Goal: Information Seeking & Learning: Learn about a topic

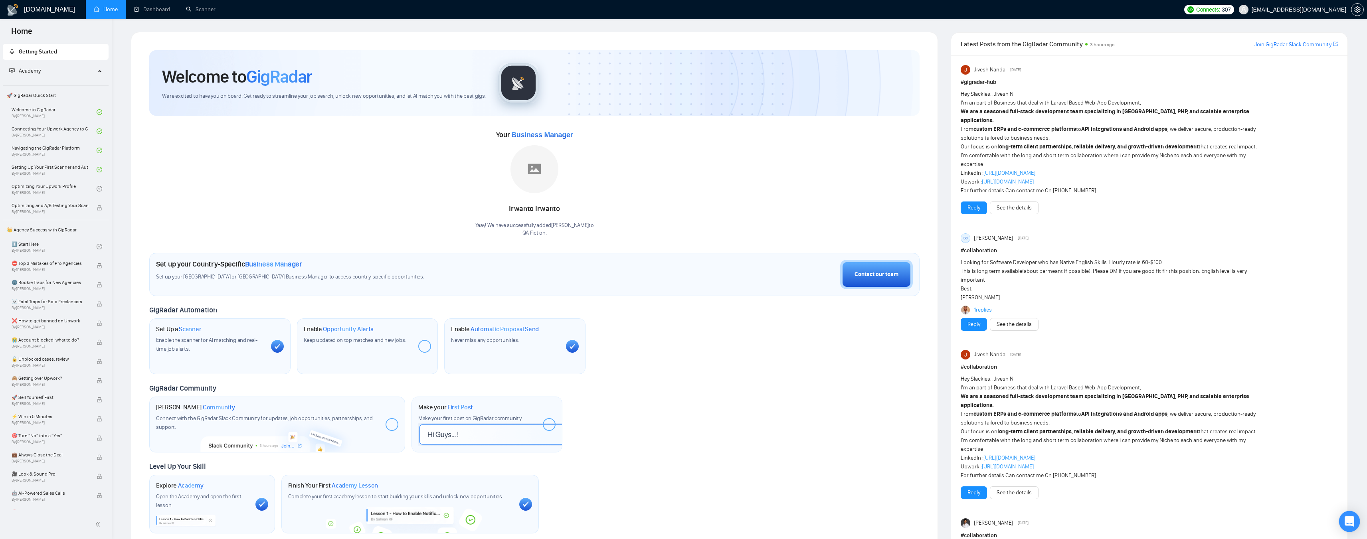
click at [1348, 518] on icon "Open Intercom Messenger" at bounding box center [1349, 522] width 9 height 10
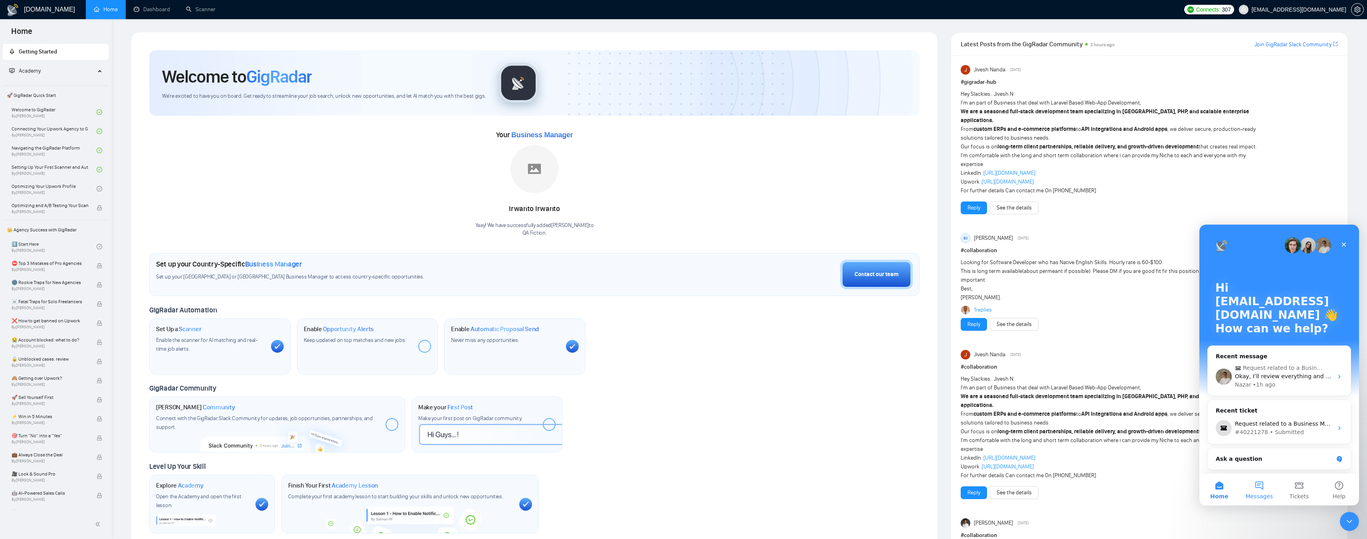
click at [1259, 491] on button "Messages" at bounding box center [1259, 490] width 40 height 32
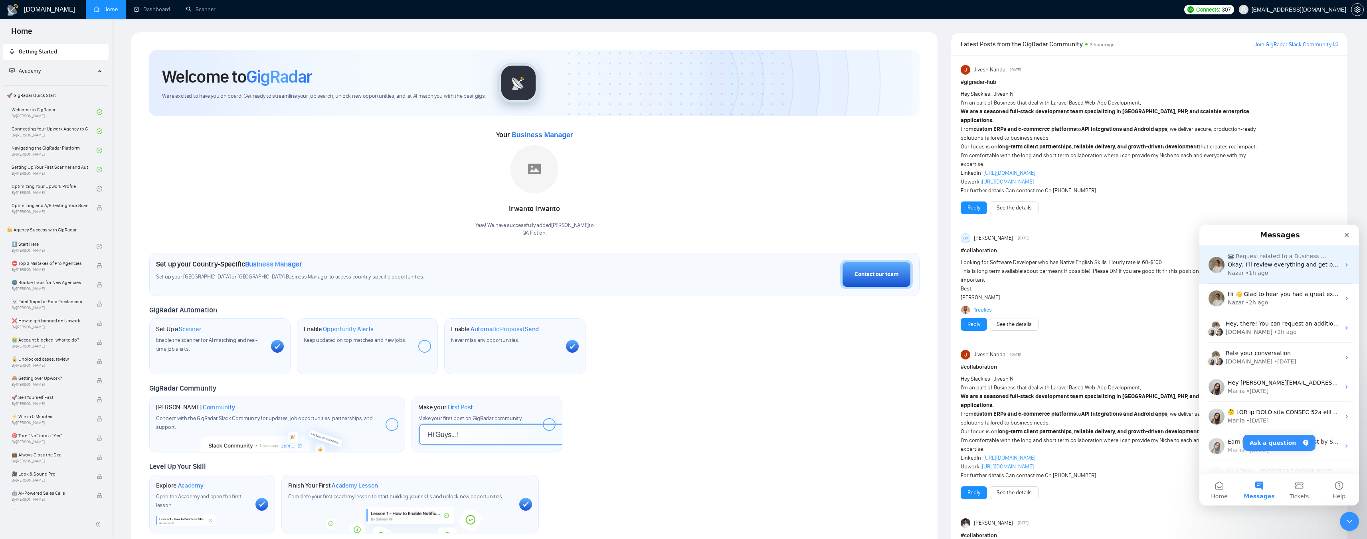
click at [1269, 274] on div "Nazar • 1h ago" at bounding box center [1284, 273] width 113 height 8
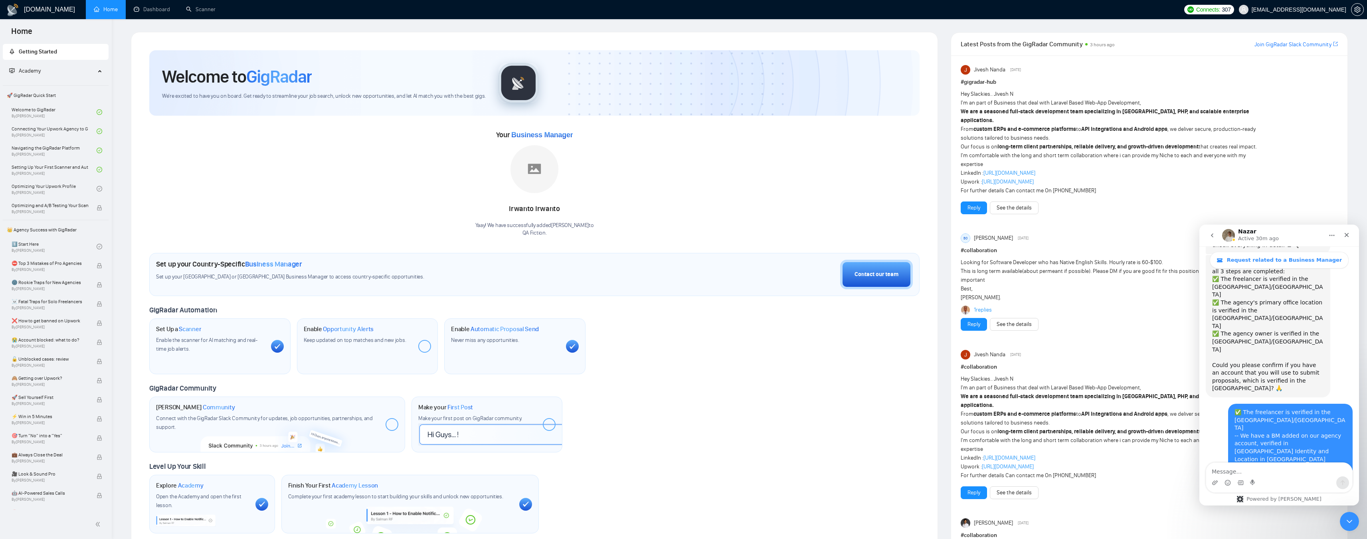
scroll to position [544, 0]
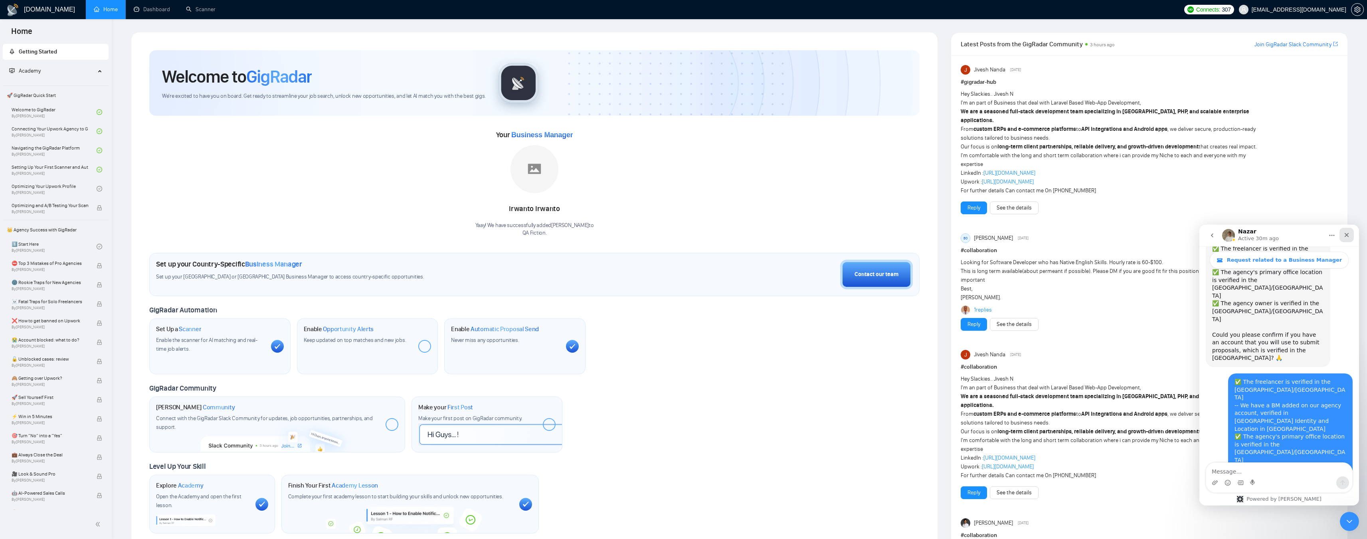
click at [1344, 237] on icon "Close" at bounding box center [1347, 235] width 6 height 6
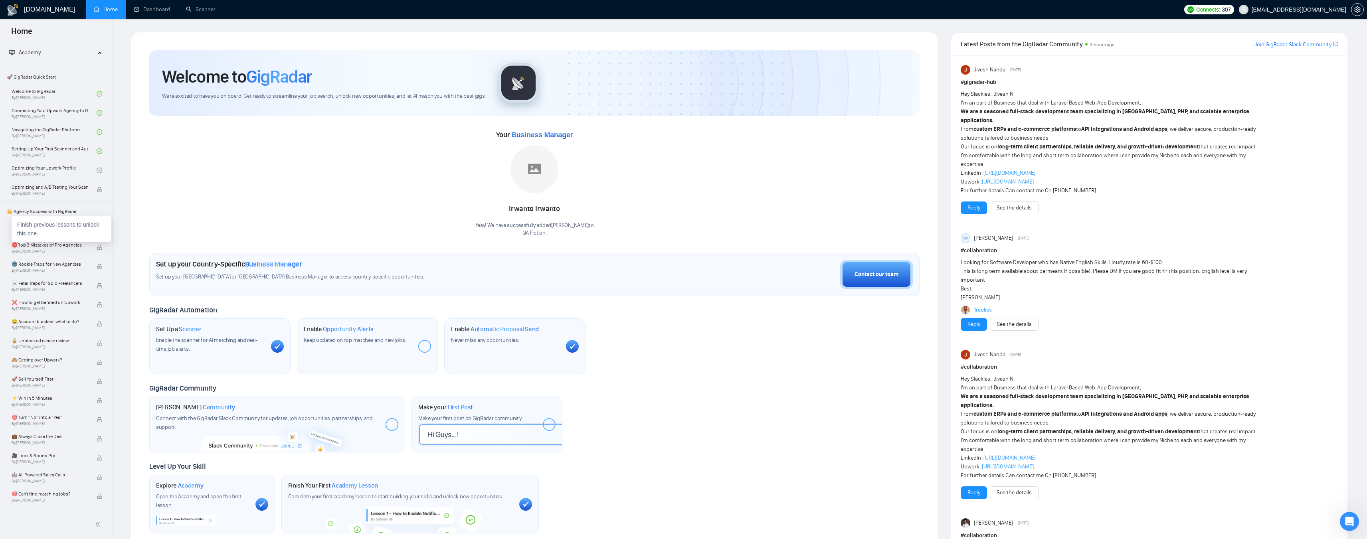
scroll to position [0, 0]
click at [66, 191] on link "Optimizing Your Upwork Profile By [PERSON_NAME]" at bounding box center [54, 189] width 85 height 18
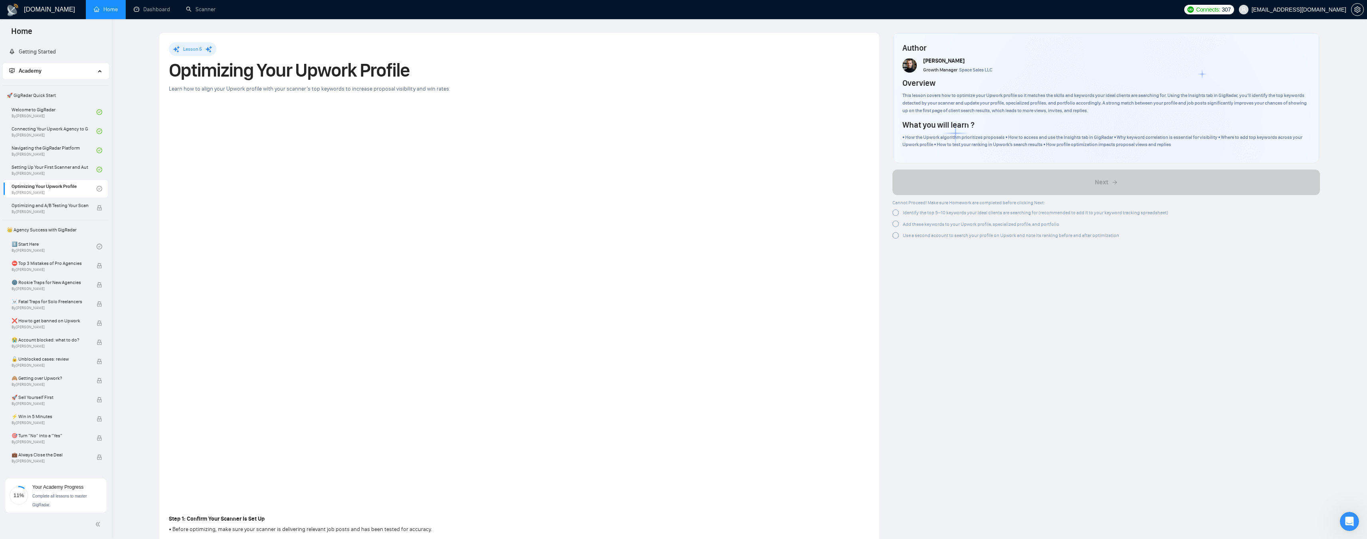
click at [893, 212] on div at bounding box center [896, 213] width 6 height 6
click at [895, 222] on div at bounding box center [896, 223] width 6 height 6
click at [895, 234] on div at bounding box center [896, 235] width 6 height 6
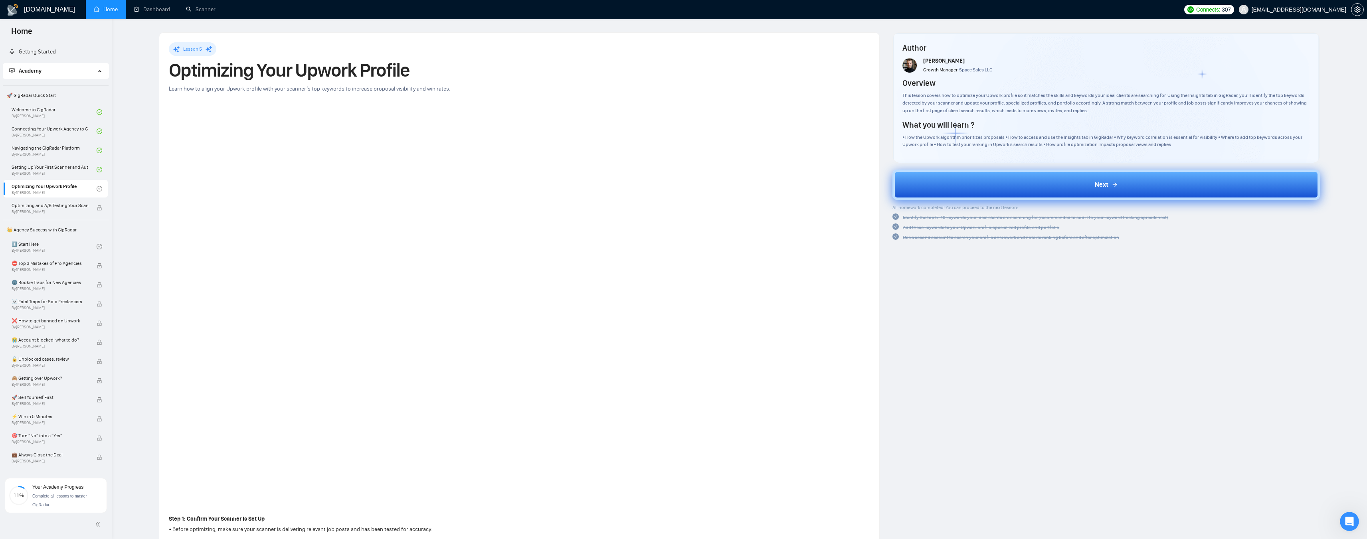
click at [1024, 185] on button "Next" at bounding box center [1107, 185] width 428 height 30
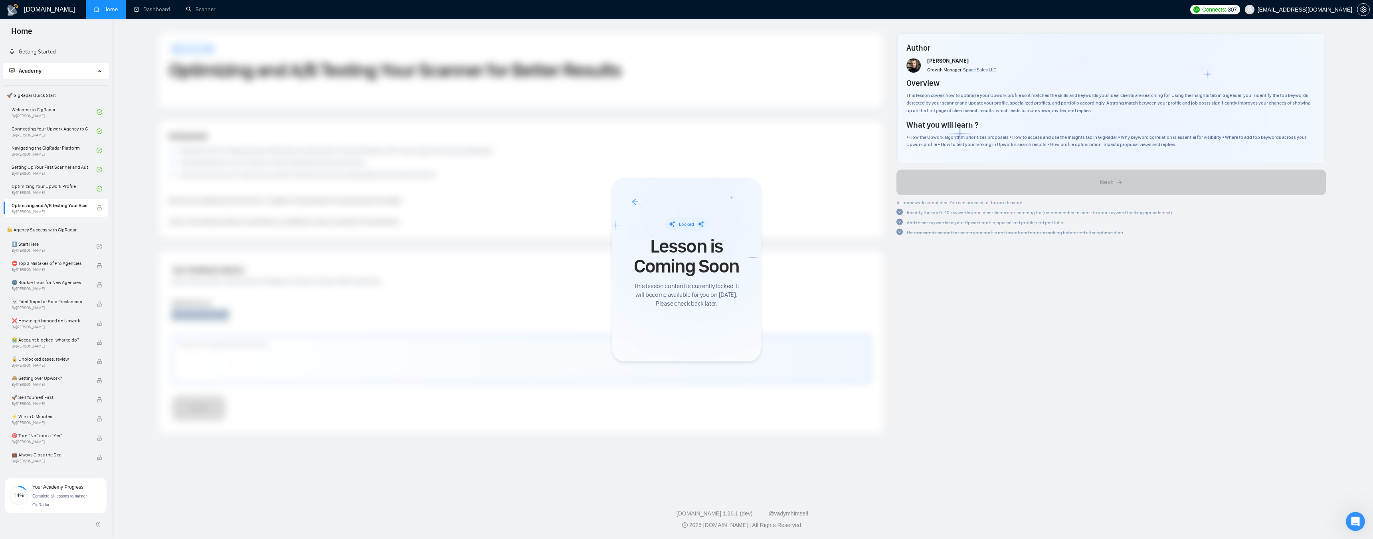
click at [46, 244] on div at bounding box center [686, 269] width 1373 height 539
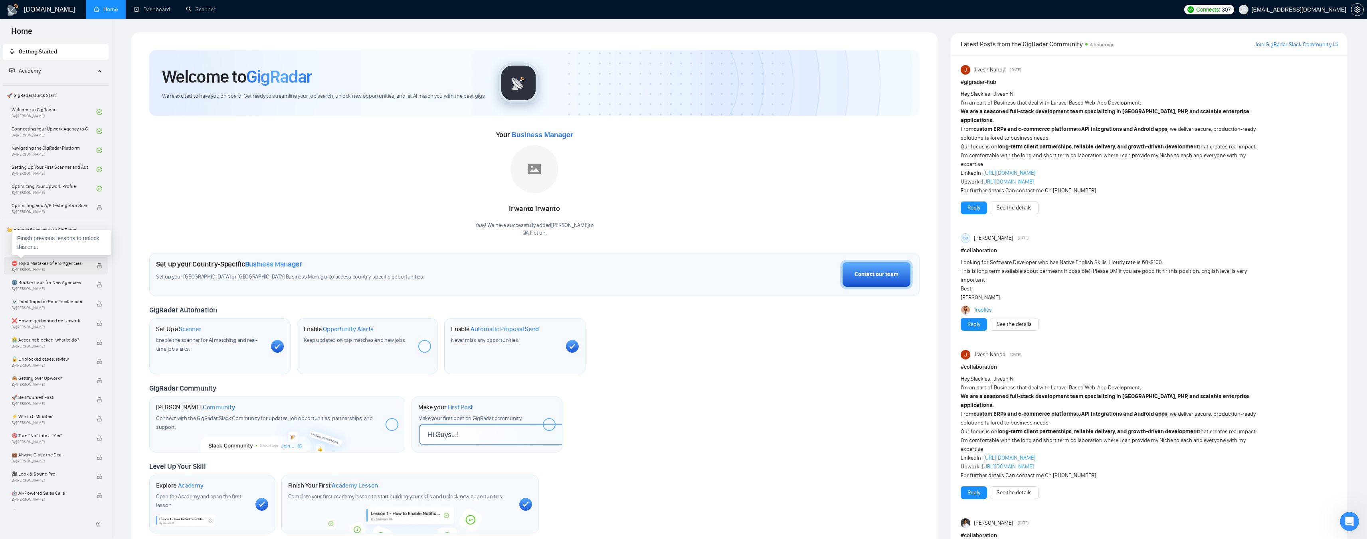
click at [46, 262] on span "⛔ Top 3 Mistakes of Pro Agencies" at bounding box center [50, 263] width 77 height 8
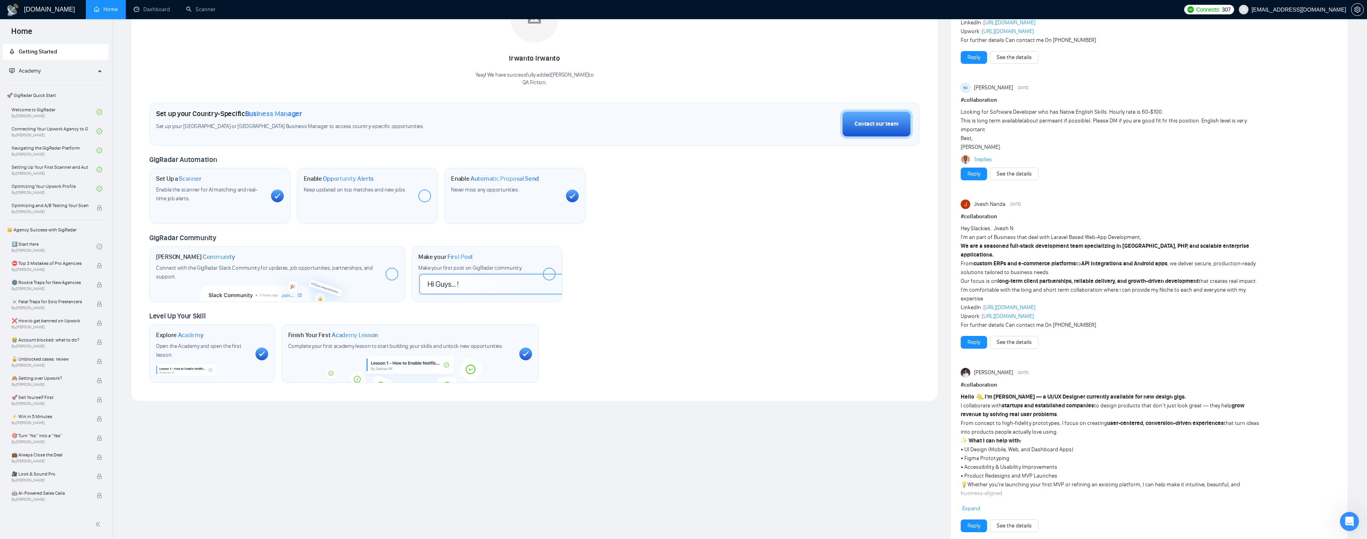
scroll to position [160, 0]
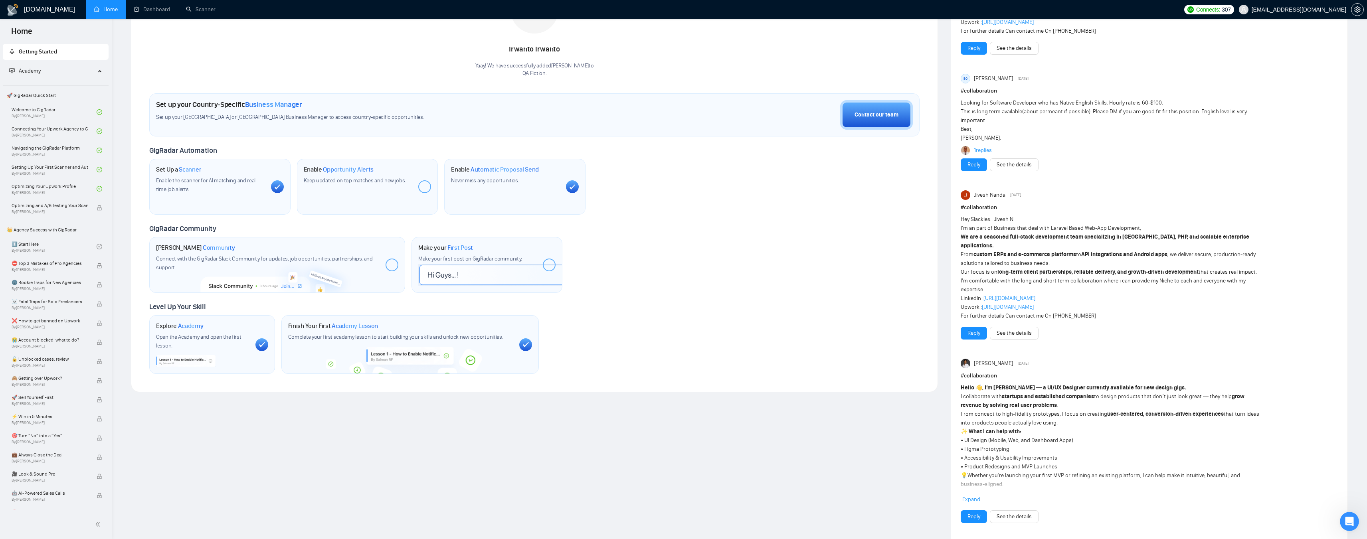
click at [343, 170] on span "Opportunity Alerts" at bounding box center [348, 170] width 51 height 8
drag, startPoint x: 321, startPoint y: 179, endPoint x: 379, endPoint y: 180, distance: 57.5
click at [379, 180] on span "Keep updated on top matches and new jobs." at bounding box center [355, 180] width 103 height 7
click at [386, 180] on span "Keep updated on top matches and new jobs." at bounding box center [355, 180] width 103 height 7
click at [420, 185] on div at bounding box center [424, 186] width 13 height 13
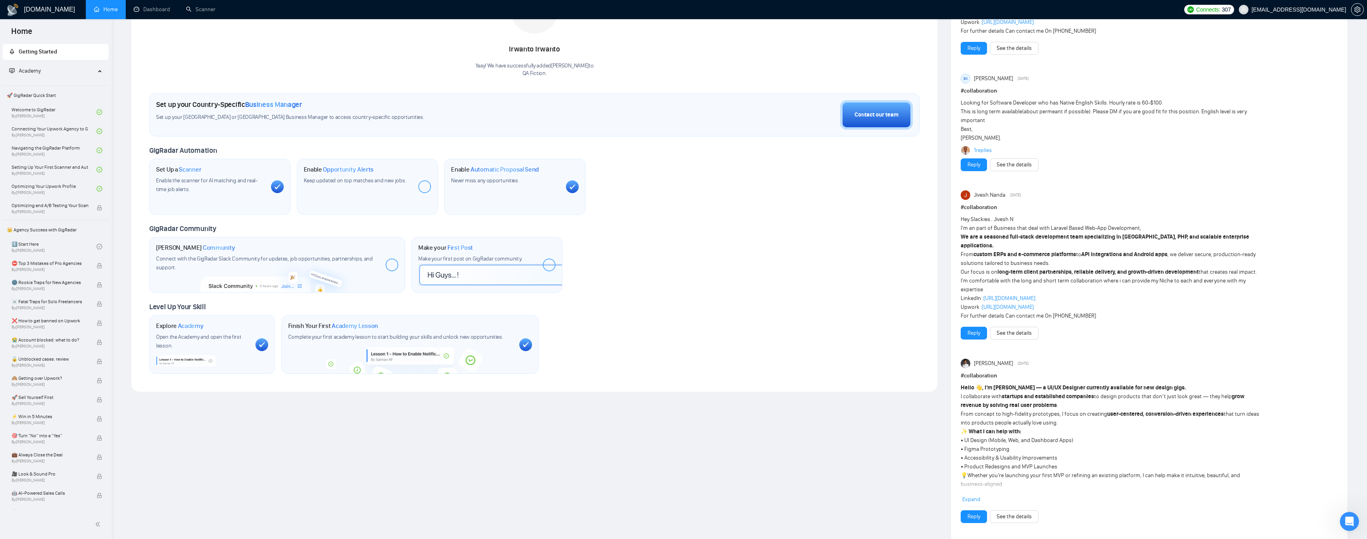
click at [353, 170] on span "Opportunity Alerts" at bounding box center [348, 170] width 51 height 8
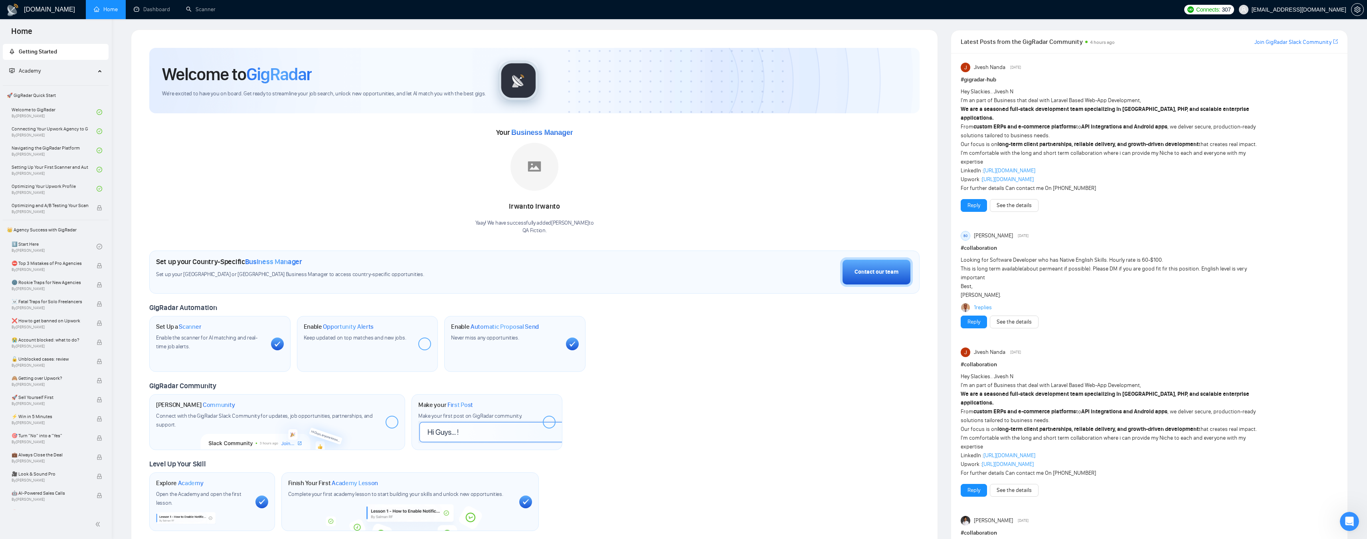
scroll to position [0, 0]
click at [386, 425] on div at bounding box center [392, 424] width 13 height 13
click at [545, 424] on div at bounding box center [549, 424] width 13 height 13
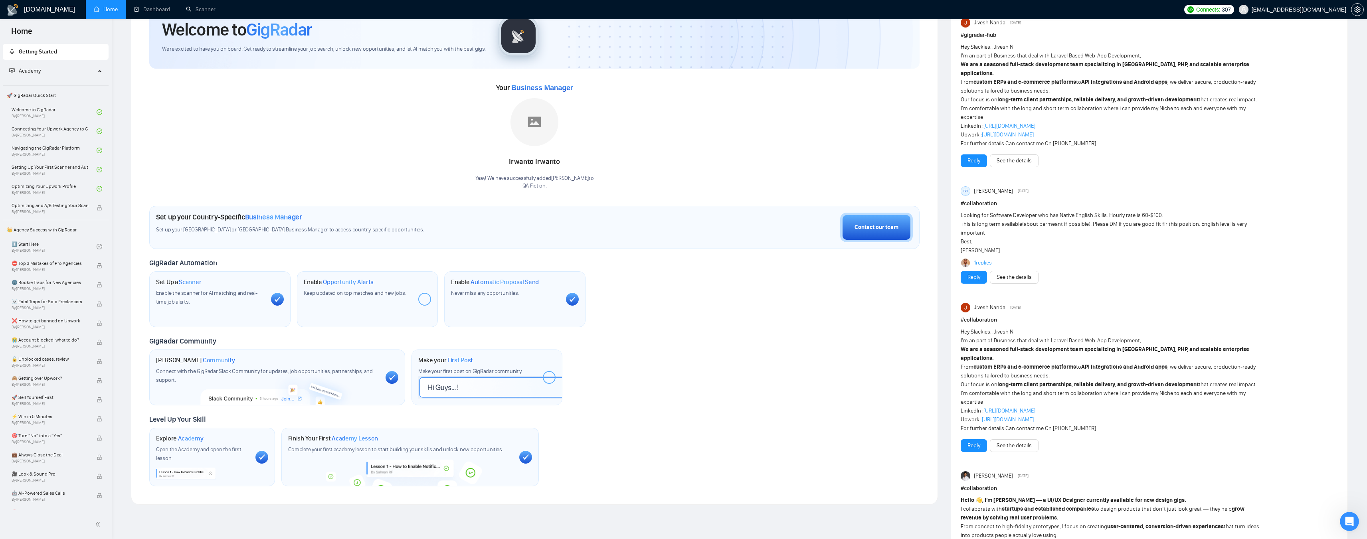
scroll to position [40, 0]
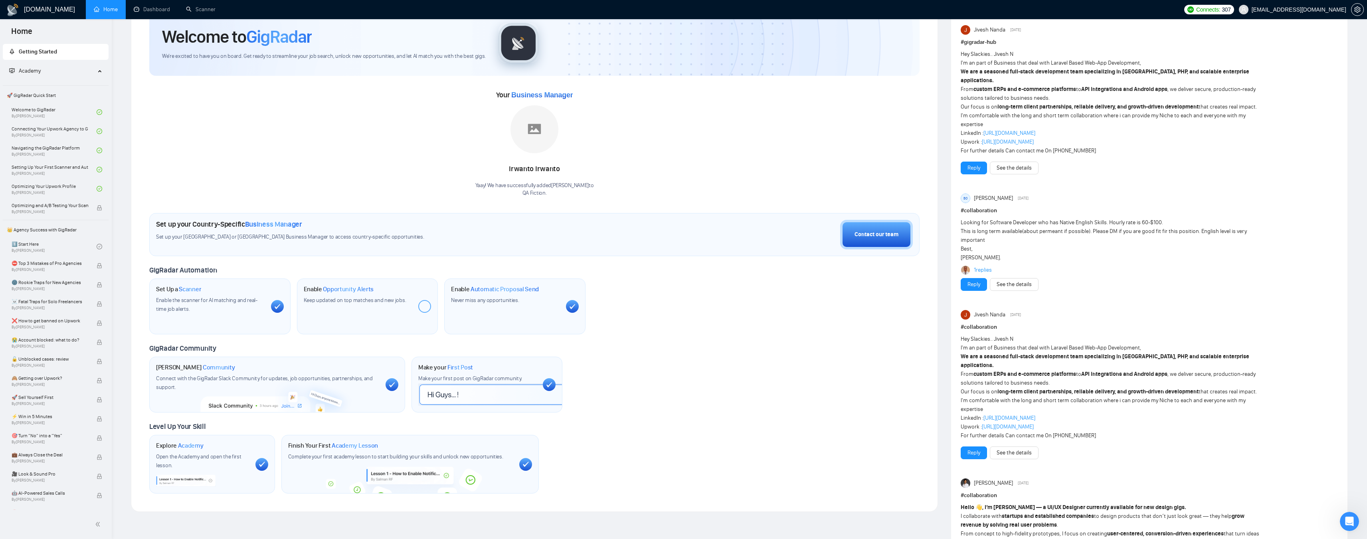
click at [423, 307] on div at bounding box center [424, 306] width 13 height 13
click at [366, 302] on span "Keep updated on top matches and new jobs." at bounding box center [355, 300] width 103 height 7
click at [339, 291] on span "Opportunity Alerts" at bounding box center [348, 289] width 51 height 8
click at [1354, 10] on icon "setting" at bounding box center [1357, 9] width 6 height 6
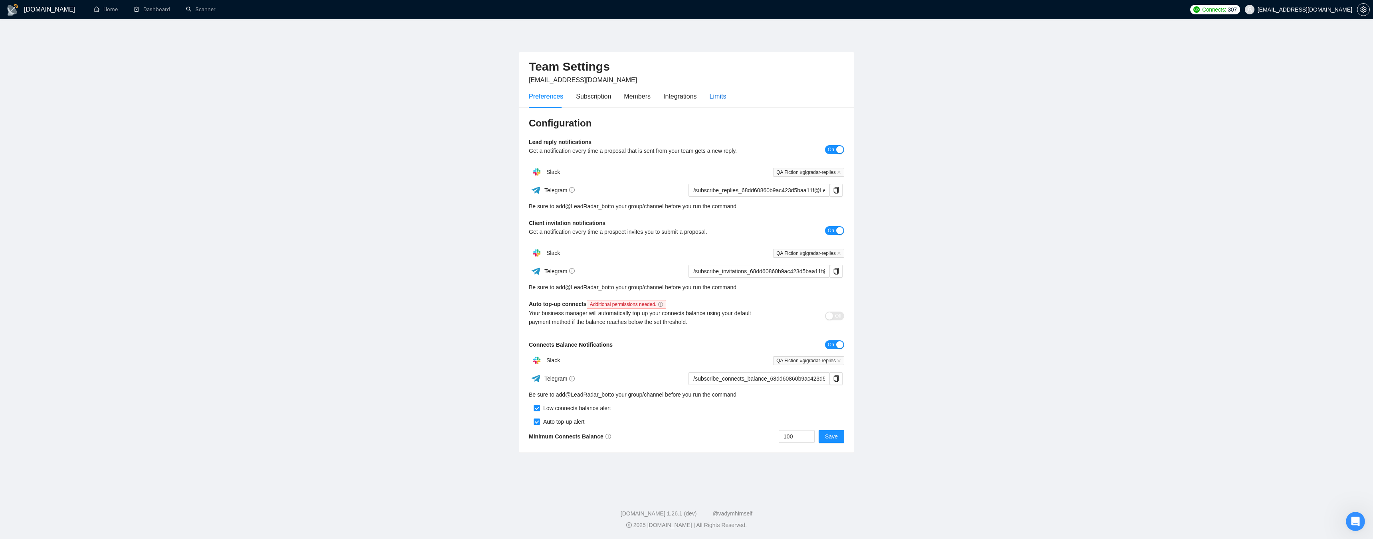
click at [711, 98] on div "Limits" at bounding box center [718, 96] width 17 height 10
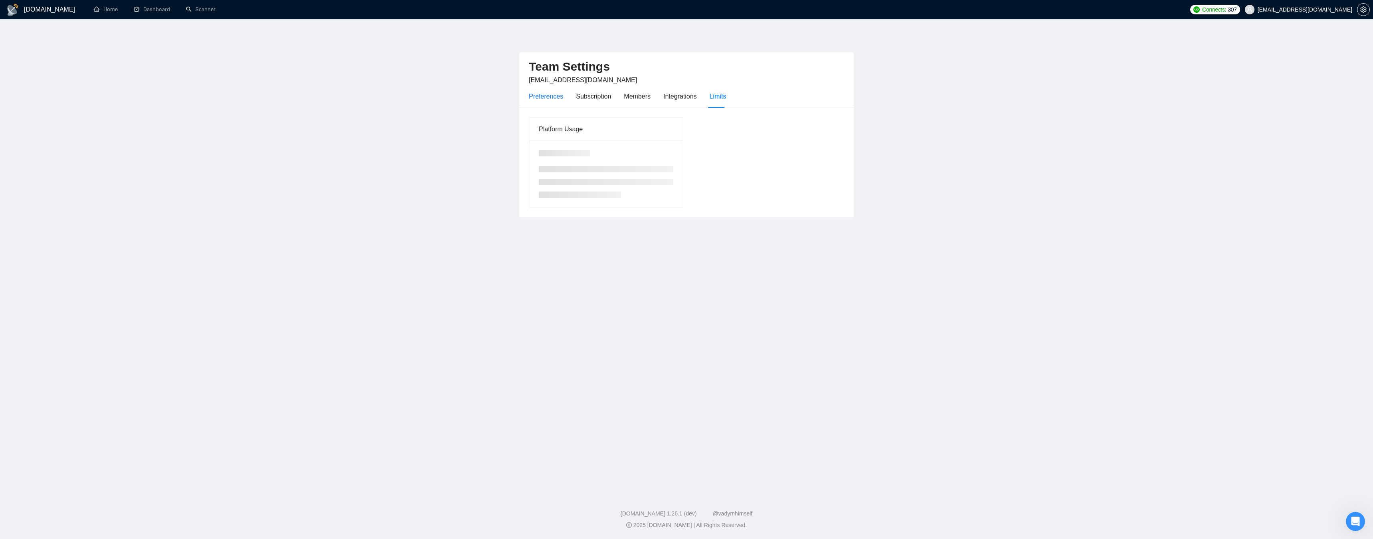
click at [542, 99] on div "Preferences" at bounding box center [546, 96] width 34 height 10
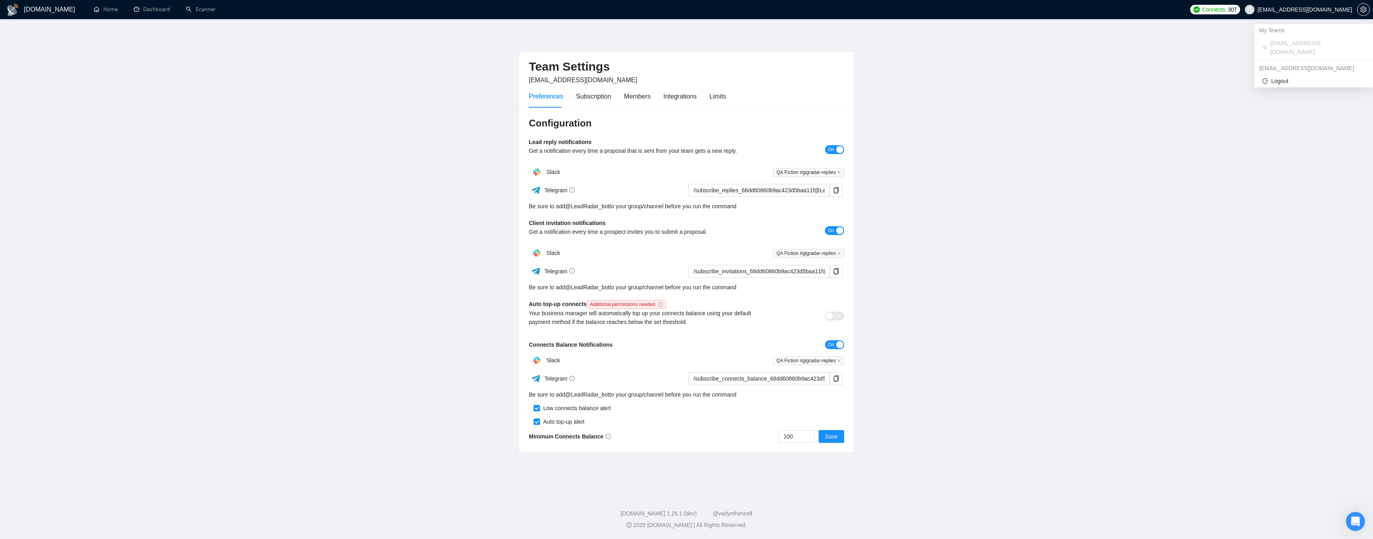
click at [1276, 10] on span "[EMAIL_ADDRESS][DOMAIN_NAME]" at bounding box center [1305, 10] width 95 height 0
click at [1281, 45] on span "[EMAIL_ADDRESS][DOMAIN_NAME]" at bounding box center [1318, 48] width 95 height 18
click at [1278, 42] on span "[EMAIL_ADDRESS][DOMAIN_NAME]" at bounding box center [1318, 48] width 95 height 18
click at [118, 7] on link "Home" at bounding box center [106, 9] width 24 height 7
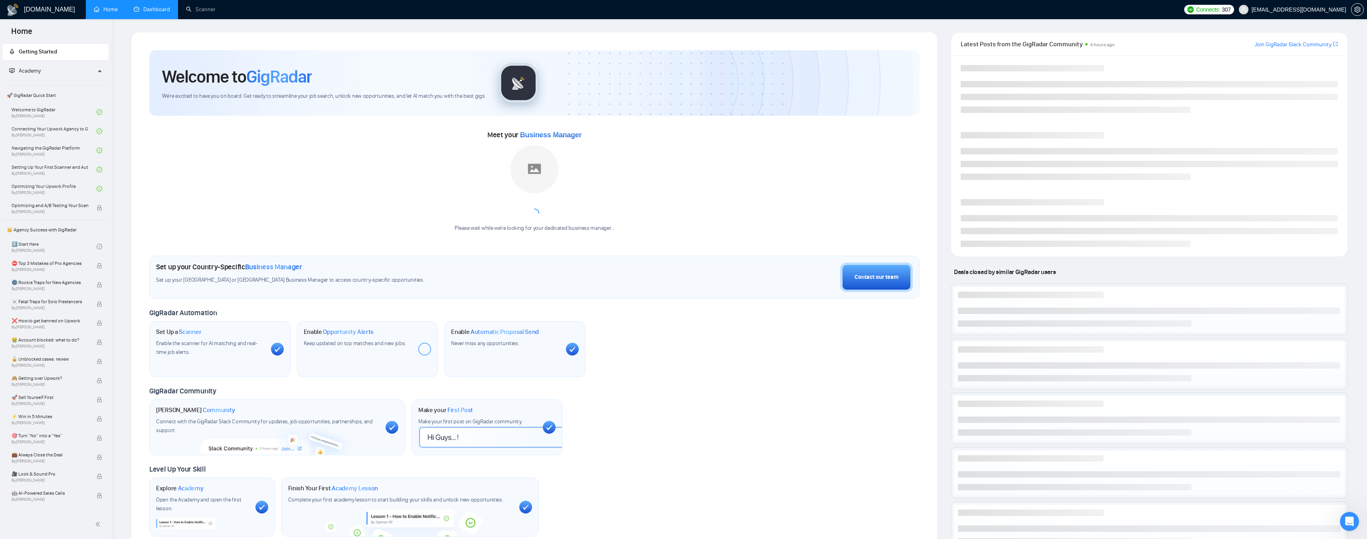
click at [154, 8] on link "Dashboard" at bounding box center [152, 9] width 36 height 7
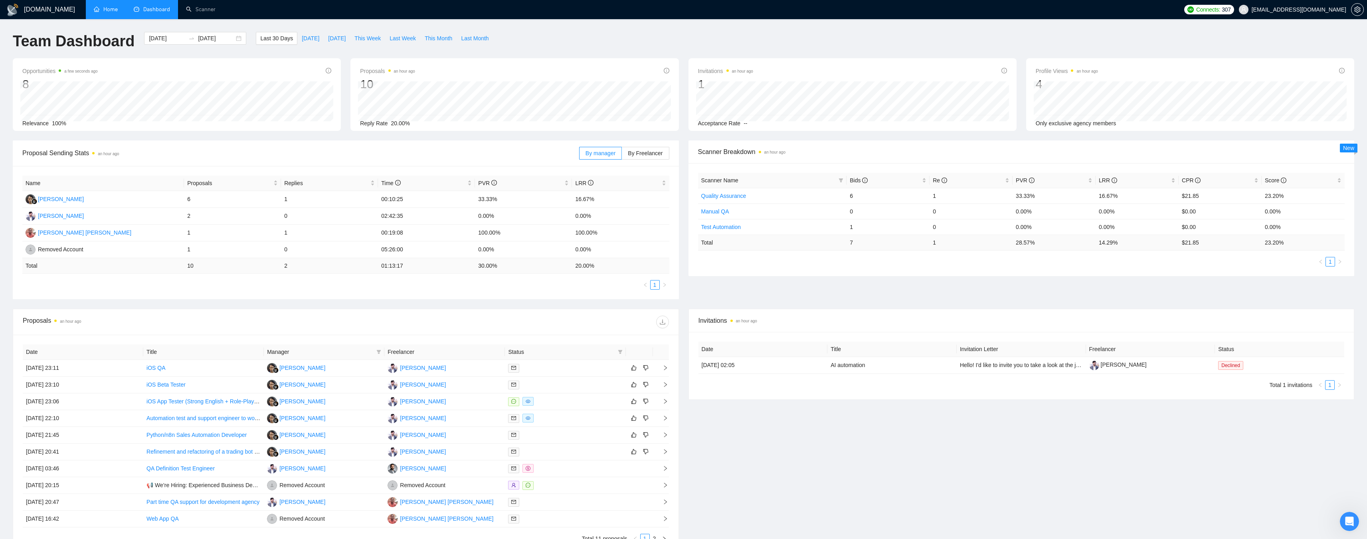
click at [111, 9] on link "Home" at bounding box center [106, 9] width 24 height 7
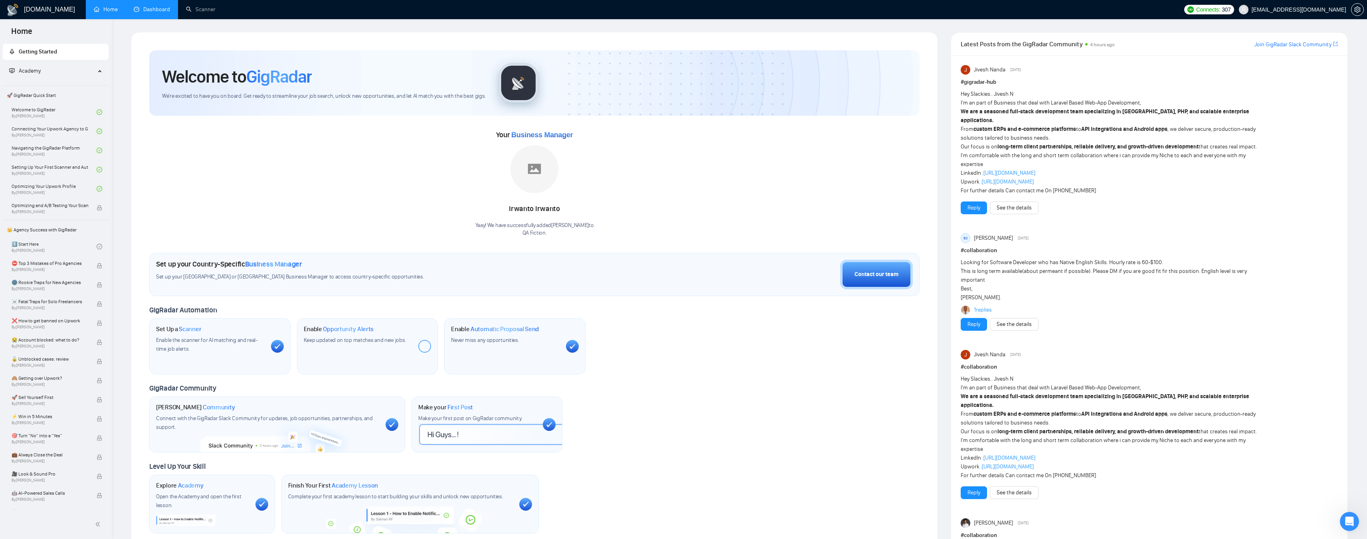
click at [42, 12] on h1 "[DOMAIN_NAME]" at bounding box center [49, 9] width 51 height 19
